Goal: Find specific page/section: Find specific page/section

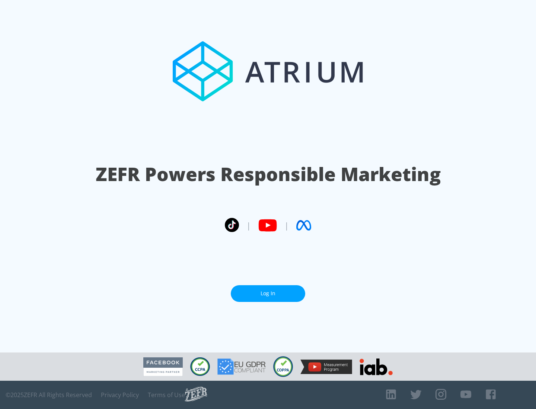
click at [268, 293] on link "Log In" at bounding box center [268, 293] width 74 height 17
